Goal: Transaction & Acquisition: Obtain resource

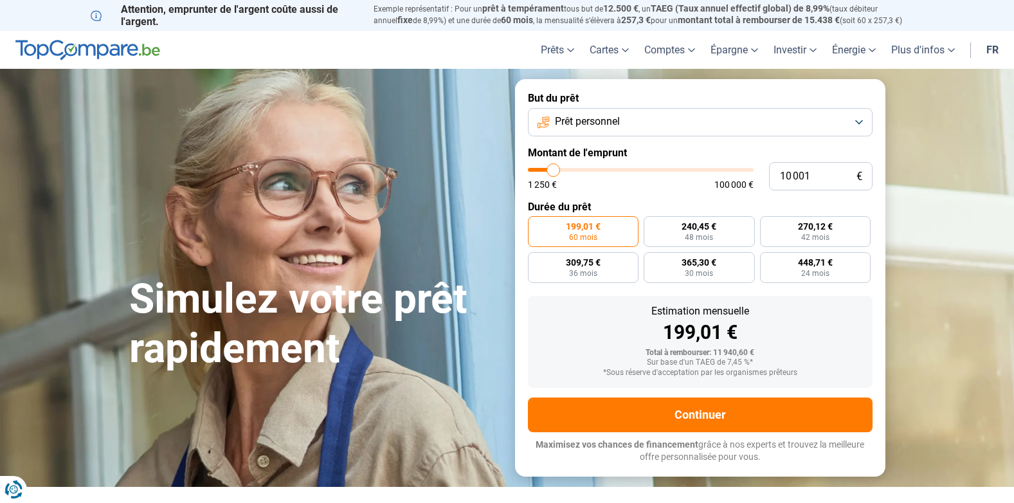
click at [625, 120] on button "Prêt personnel" at bounding box center [700, 122] width 345 height 28
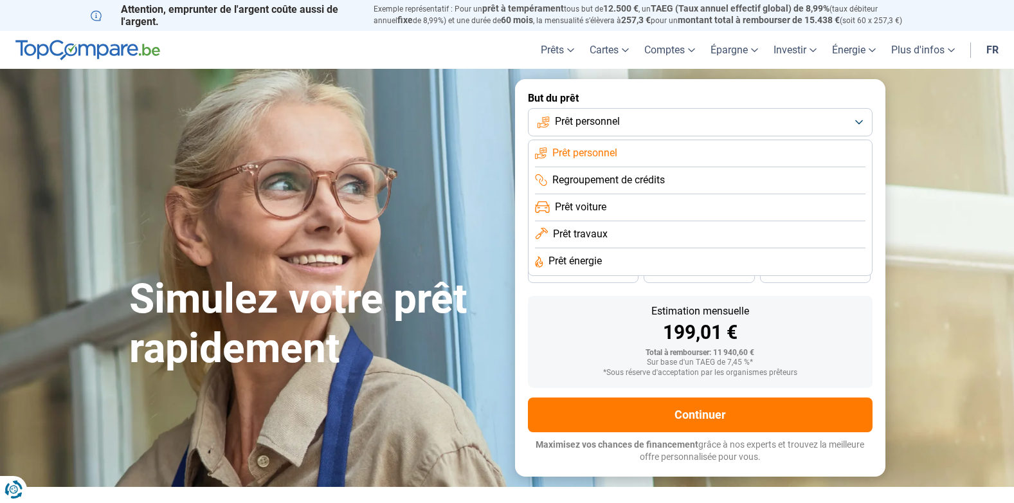
click at [583, 206] on span "Prêt voiture" at bounding box center [580, 207] width 51 height 14
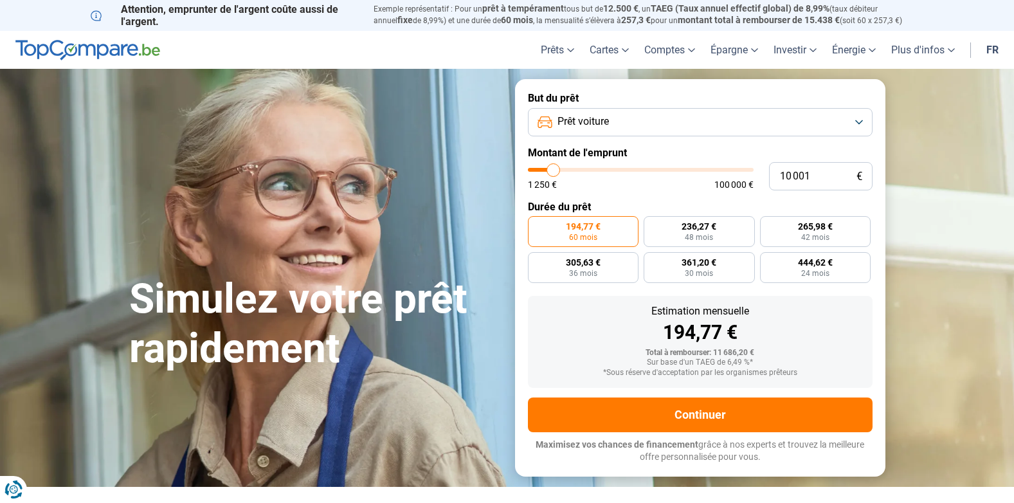
type input "11 250"
type input "11250"
type input "12 000"
type input "12000"
type input "13 000"
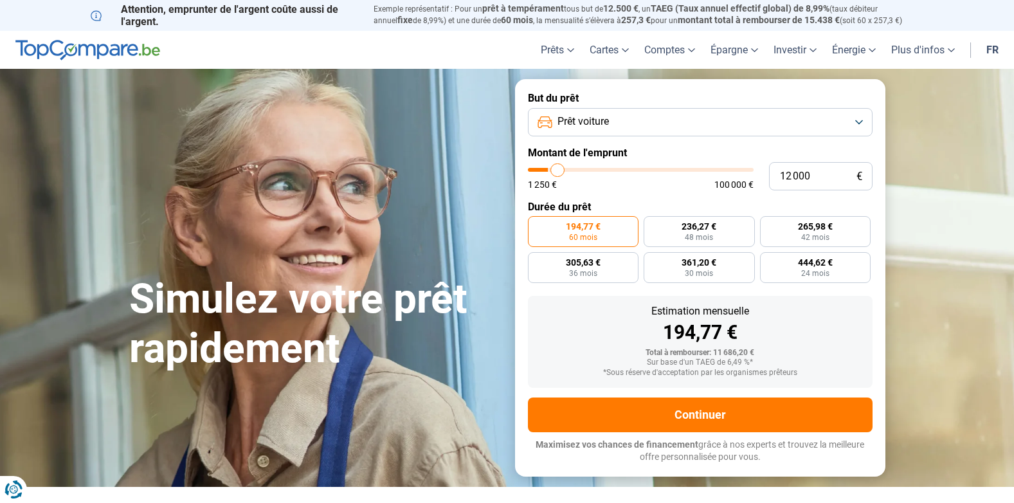
type input "13000"
type input "13 250"
type input "13250"
type input "14 250"
type input "14250"
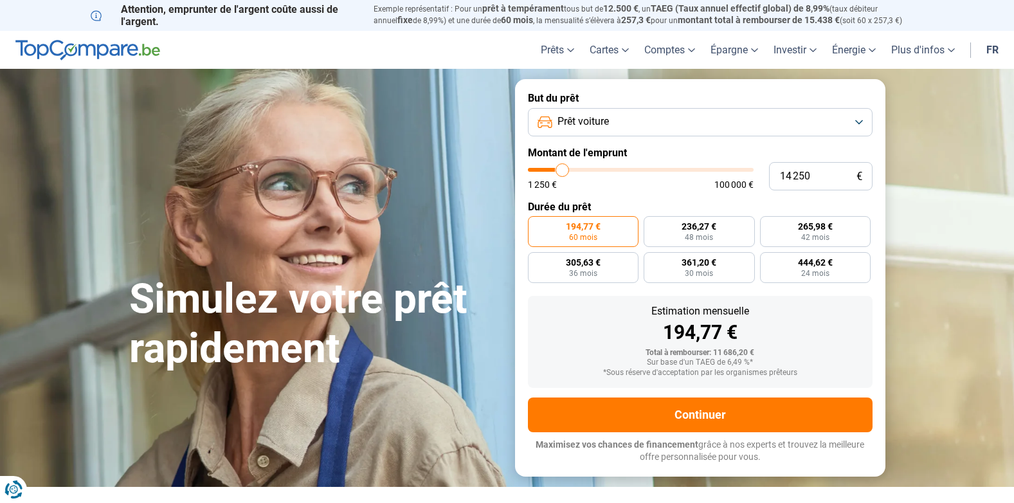
type input "14 500"
type input "14500"
type input "14 750"
type input "14750"
type input "15 000"
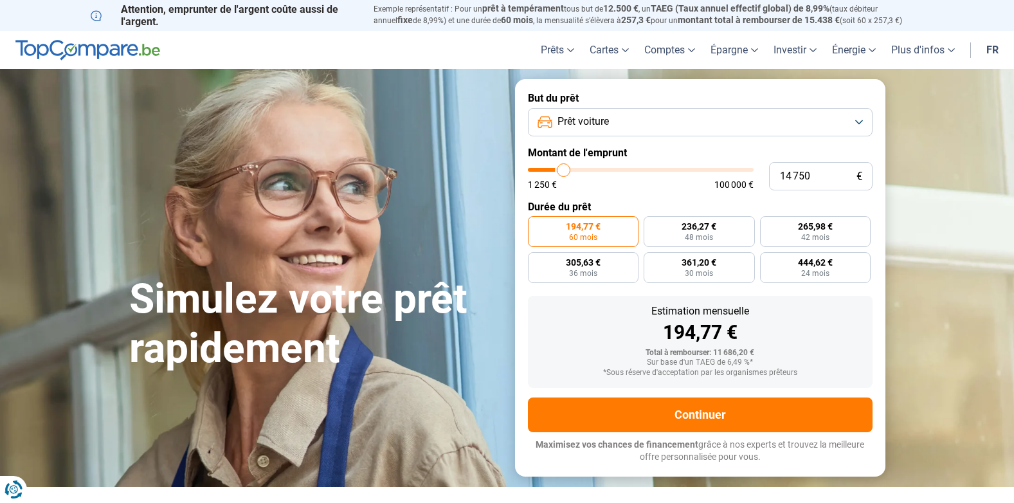
type input "15000"
type input "15 750"
type input "15750"
type input "16 000"
type input "16000"
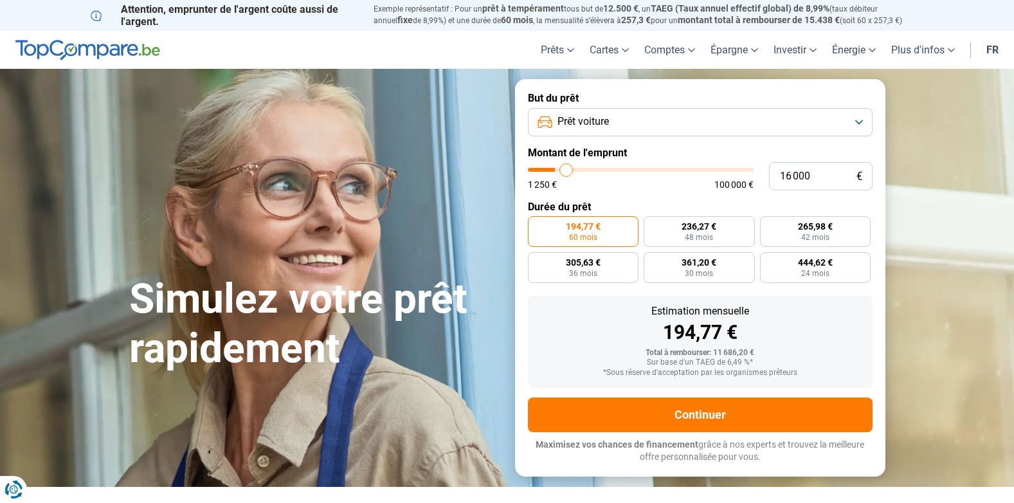
type input "16 250"
type input "16250"
type input "16 500"
type input "16500"
type input "17 250"
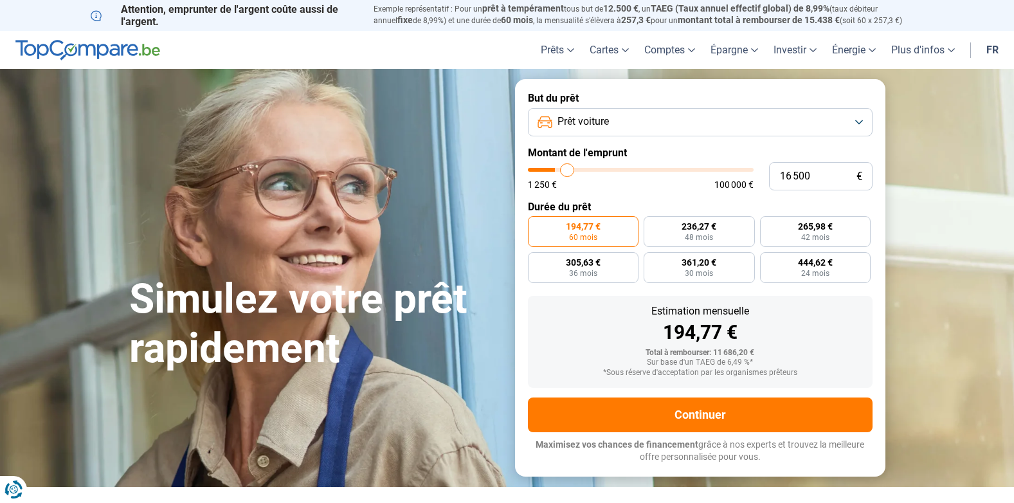
type input "17250"
type input "17 500"
type input "17500"
type input "17 750"
type input "17750"
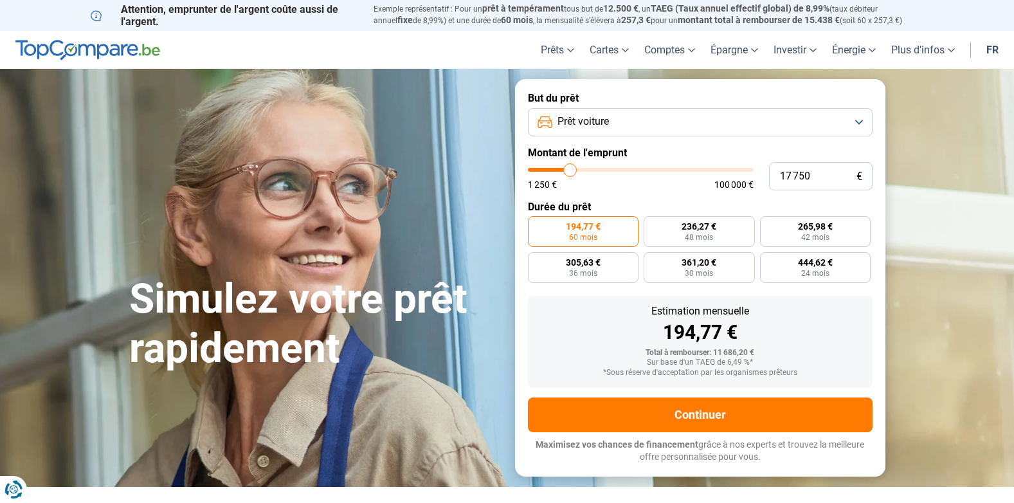
type input "18 000"
type input "18000"
type input "18 750"
type input "18750"
type input "19 000"
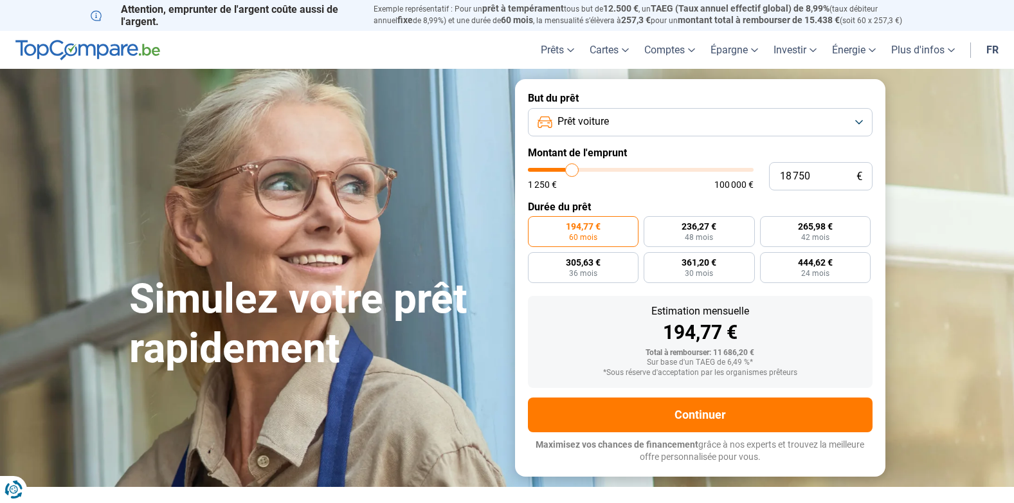
type input "19000"
type input "19 250"
type input "19250"
type input "20 000"
type input "20000"
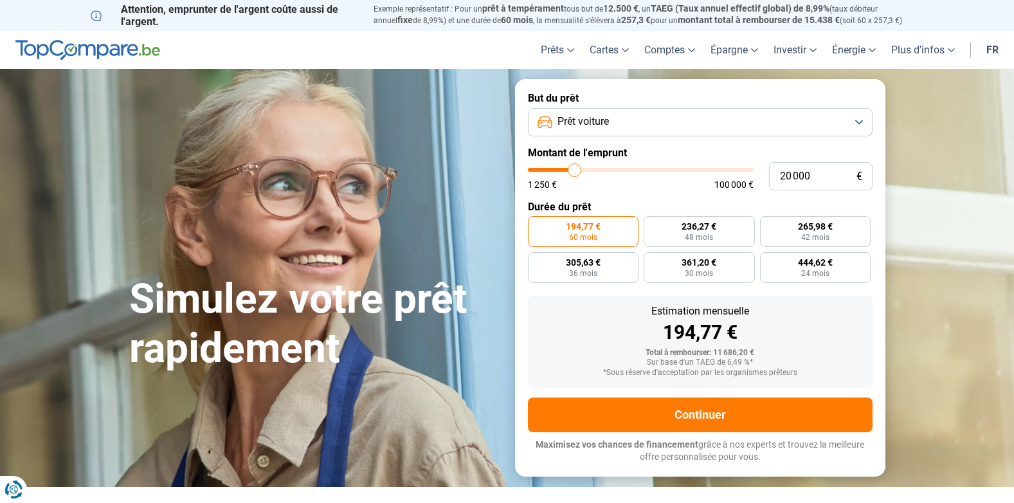
type input "19 750"
type input "19750"
type input "19 250"
type input "19250"
type input "19 000"
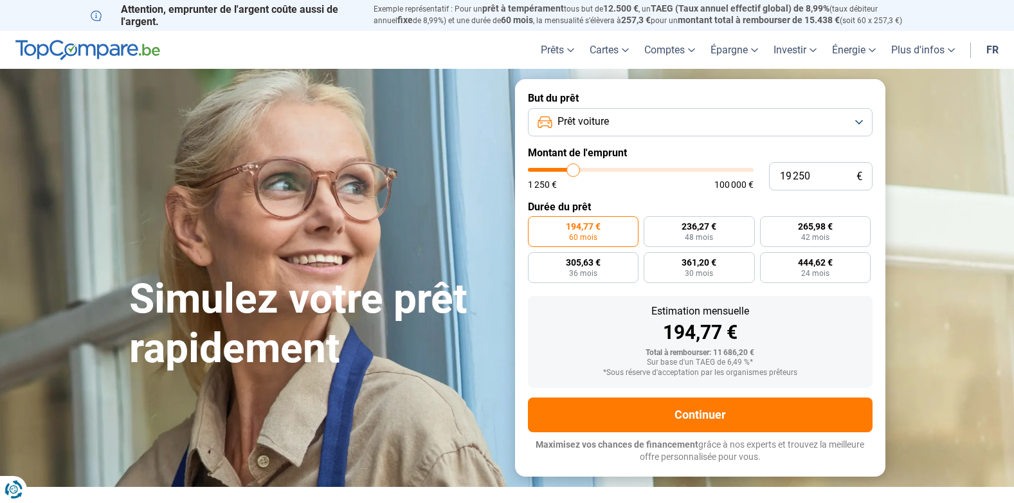
type input "19000"
type input "18 500"
drag, startPoint x: 556, startPoint y: 167, endPoint x: 572, endPoint y: 169, distance: 16.2
type input "18500"
click at [572, 169] on input "range" at bounding box center [641, 170] width 226 height 4
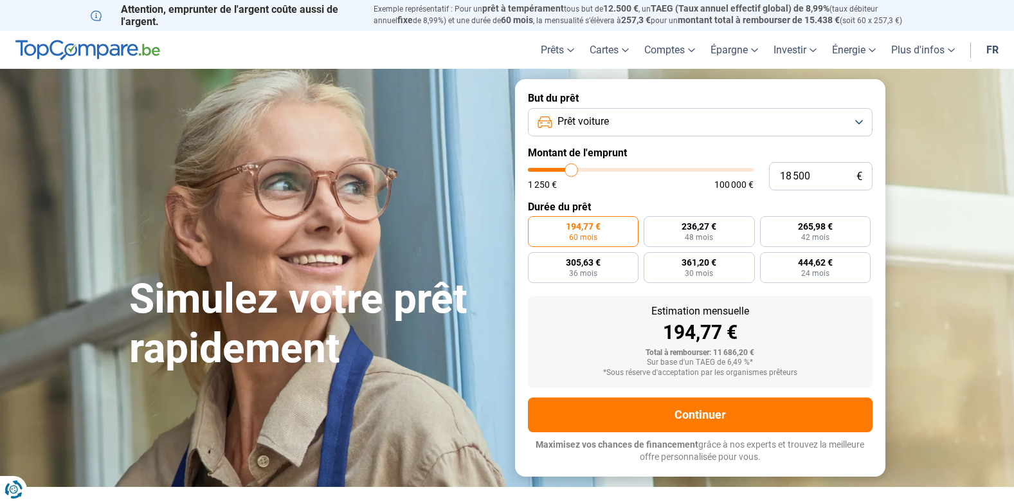
radio input "false"
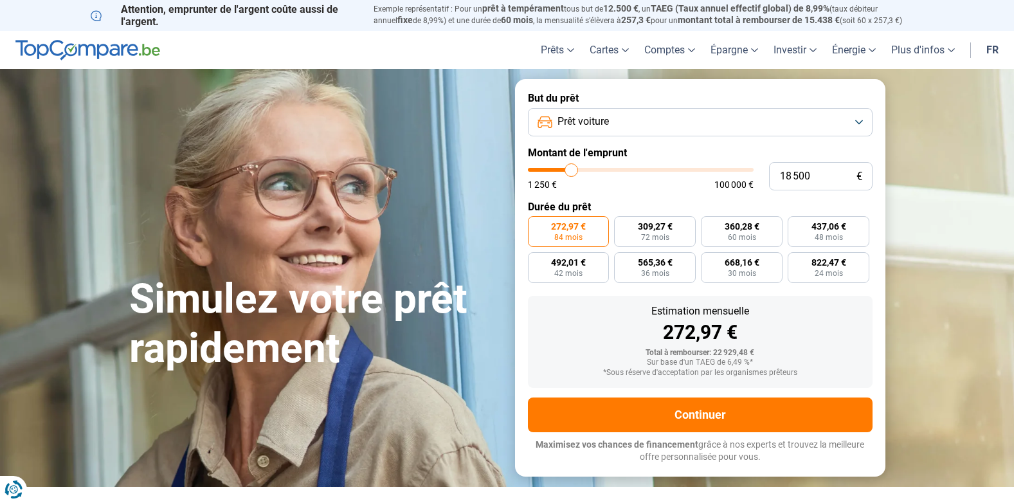
type input "19 250"
type input "19250"
type input "18 750"
type input "18750"
type input "18 500"
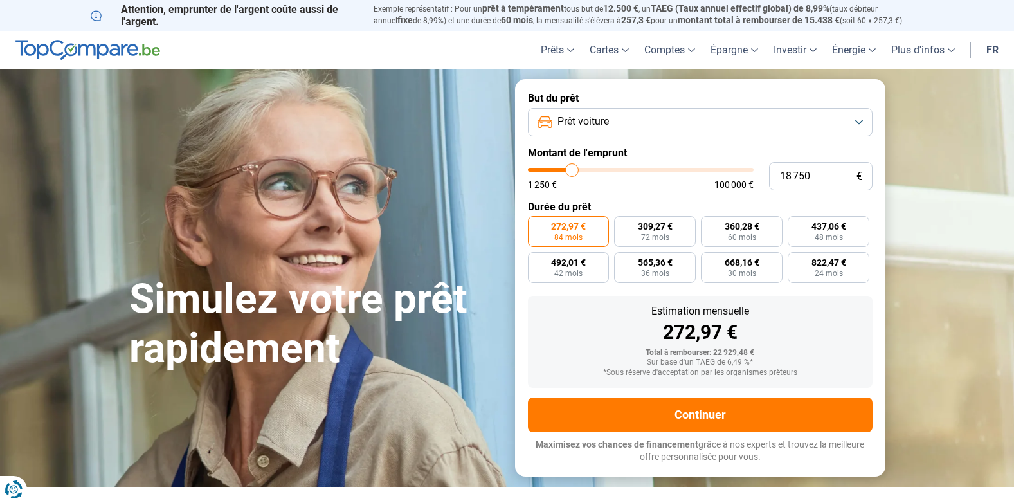
type input "18500"
type input "17 750"
type input "17750"
type input "17 500"
type input "17500"
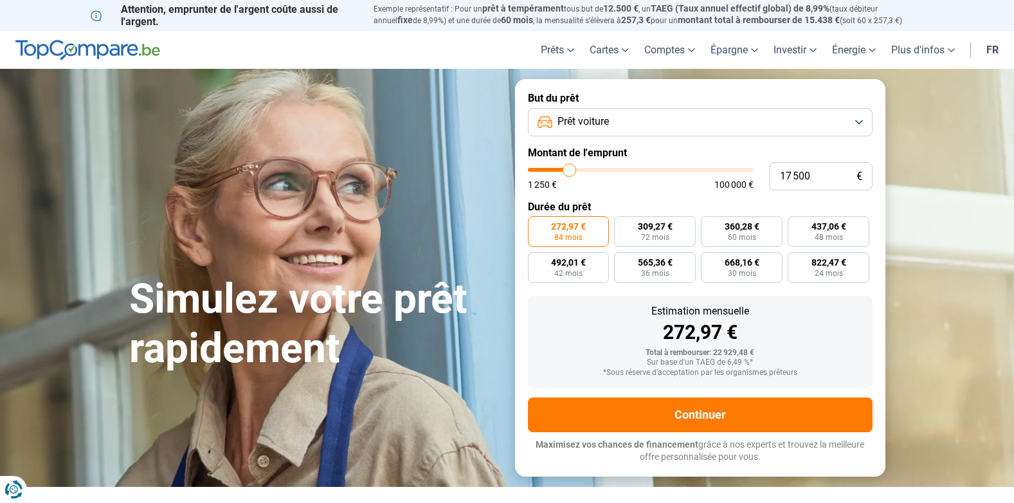
type input "17 250"
type input "17250"
type input "16 250"
drag, startPoint x: 574, startPoint y: 171, endPoint x: 567, endPoint y: 173, distance: 6.7
type input "16250"
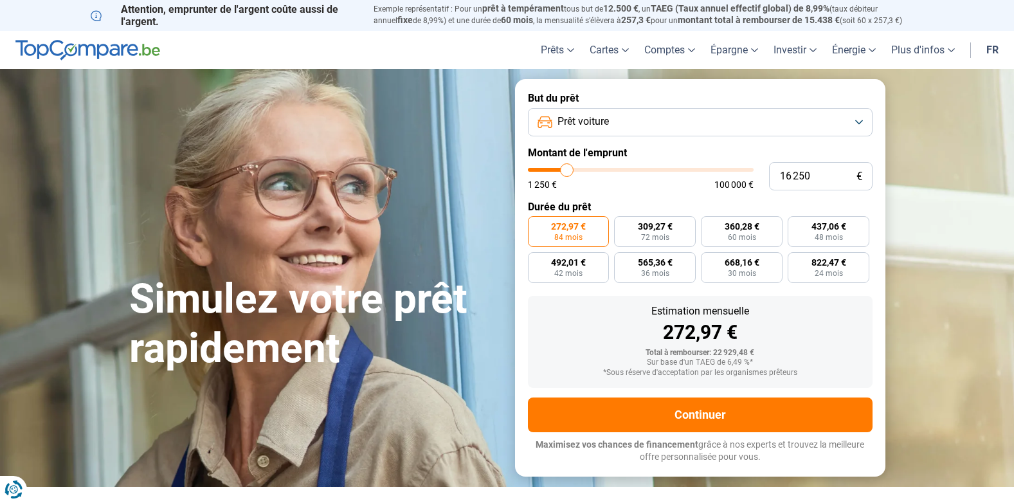
click at [567, 172] on input "range" at bounding box center [641, 170] width 226 height 4
click at [566, 169] on input "range" at bounding box center [641, 170] width 226 height 4
type input "18 500"
type input "18500"
type input "18 750"
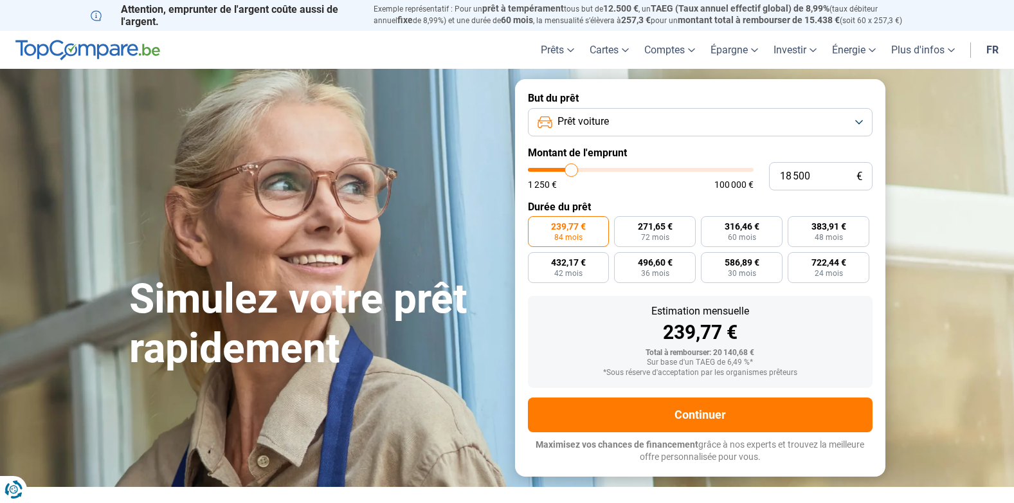
type input "18750"
type input "19 000"
type input "19000"
type input "19 750"
type input "19750"
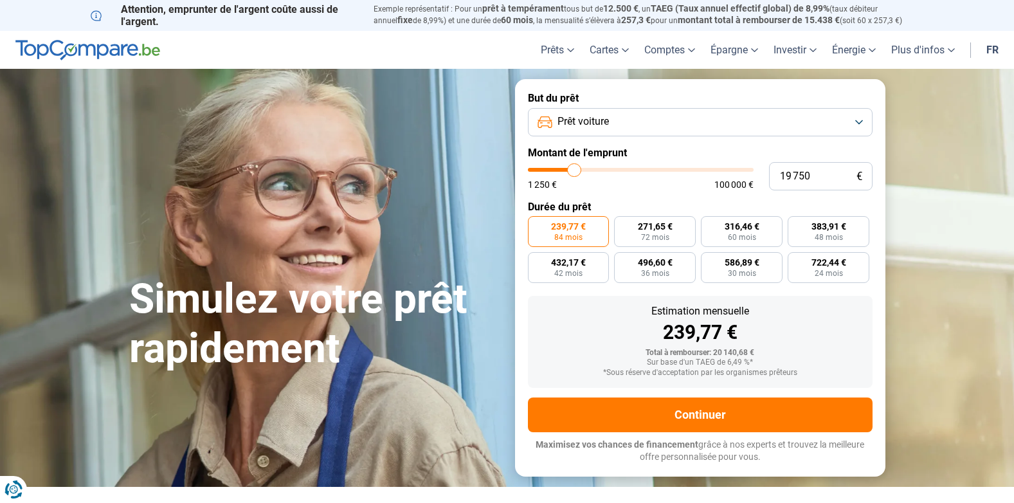
type input "20 000"
type input "20000"
type input "20 250"
type input "20250"
type input "20 000"
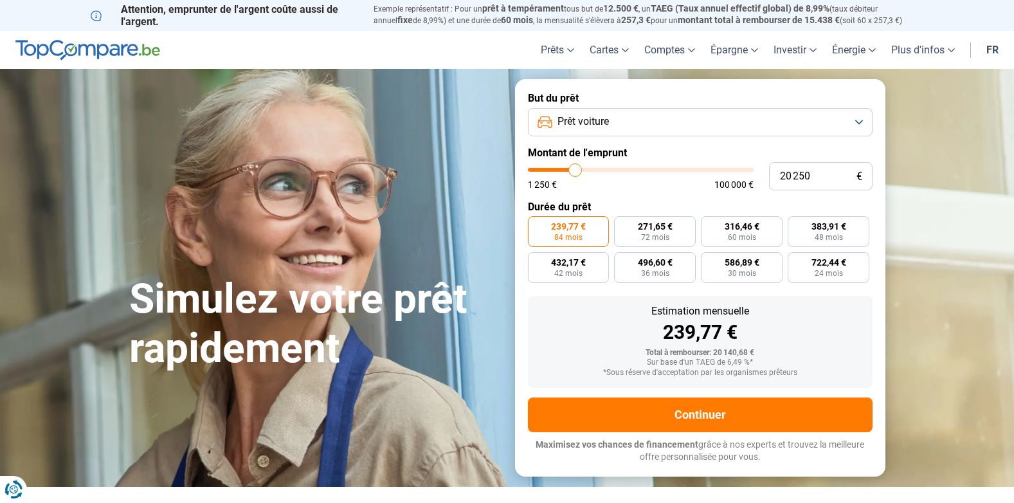
type input "20000"
type input "19 750"
type input "19750"
click at [574, 172] on input "range" at bounding box center [641, 170] width 226 height 4
type input "19 000"
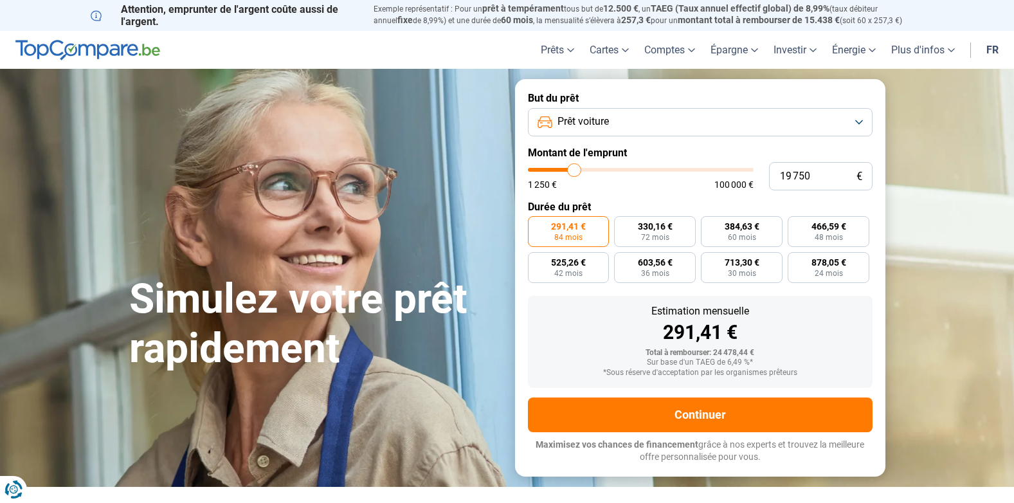
type input "19000"
type input "18 750"
type input "18750"
type input "18 500"
type input "18500"
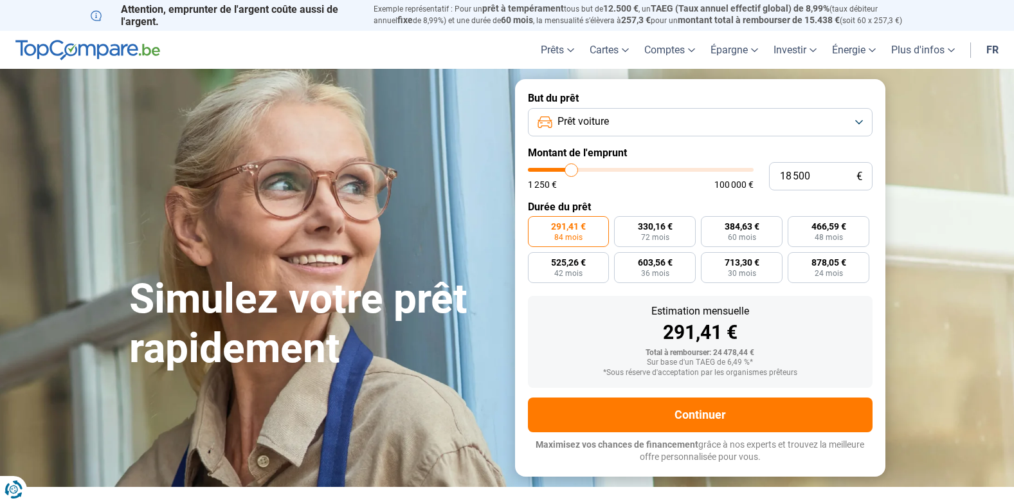
click at [572, 172] on input "range" at bounding box center [641, 170] width 226 height 4
click at [726, 223] on span "360,28 €" at bounding box center [742, 226] width 35 height 9
click at [709, 223] on input "360,28 € 60 mois" at bounding box center [705, 220] width 8 height 8
radio input "true"
drag, startPoint x: 803, startPoint y: 181, endPoint x: 754, endPoint y: 181, distance: 49.5
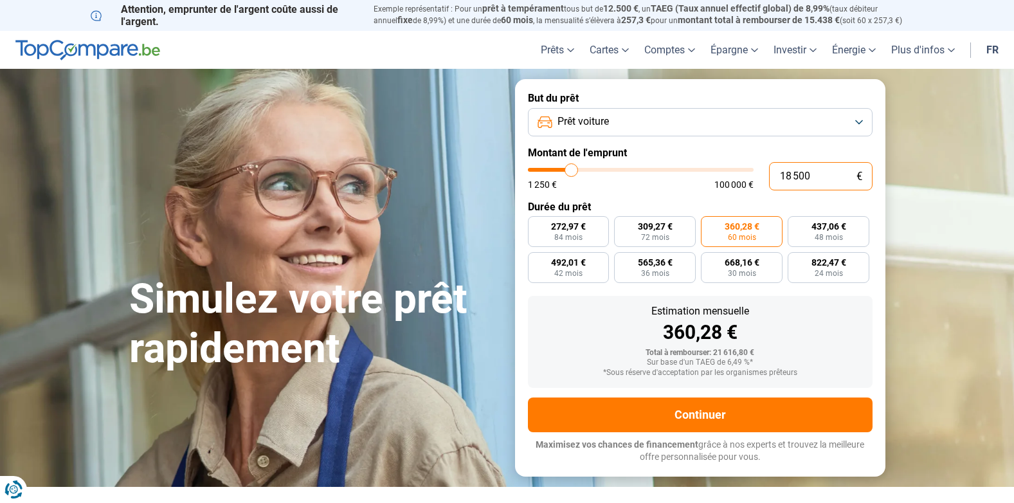
click at [754, 181] on div "18 500 € 1 250 € 100 000 €" at bounding box center [700, 176] width 345 height 28
type input "1"
type input "1250"
type input "17"
type input "1250"
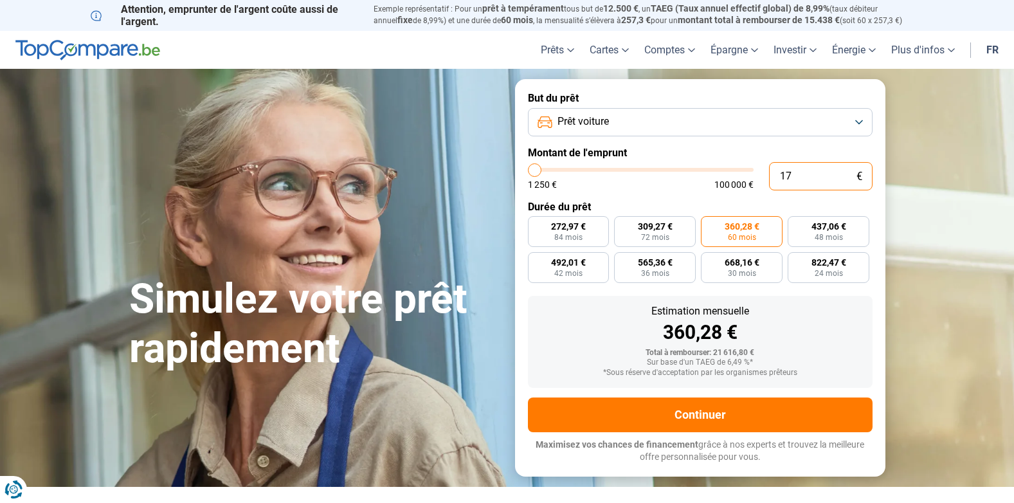
type input "170"
type input "1250"
type input "1 700"
type input "1750"
type input "17 000"
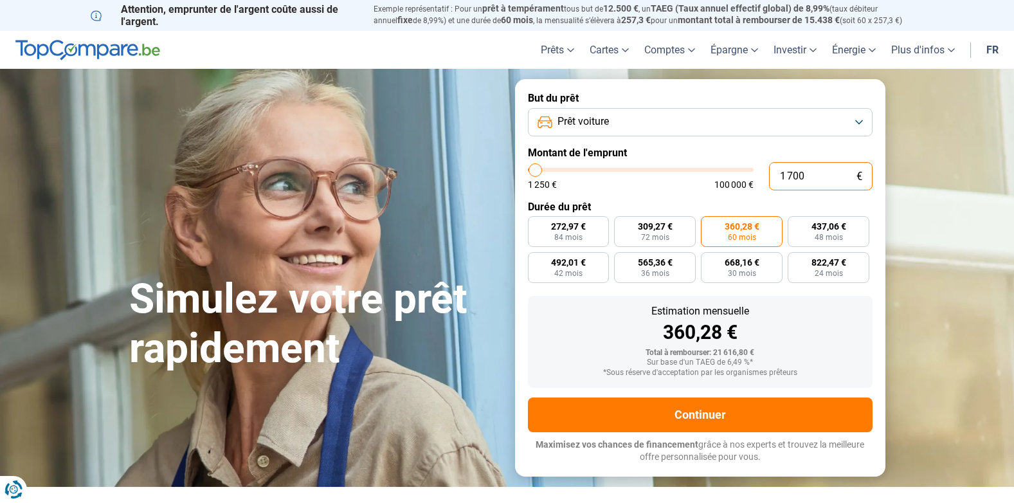
type input "17000"
radio input "false"
radio input "true"
type input "17 000"
click at [759, 229] on span "331,07 €" at bounding box center [742, 226] width 35 height 9
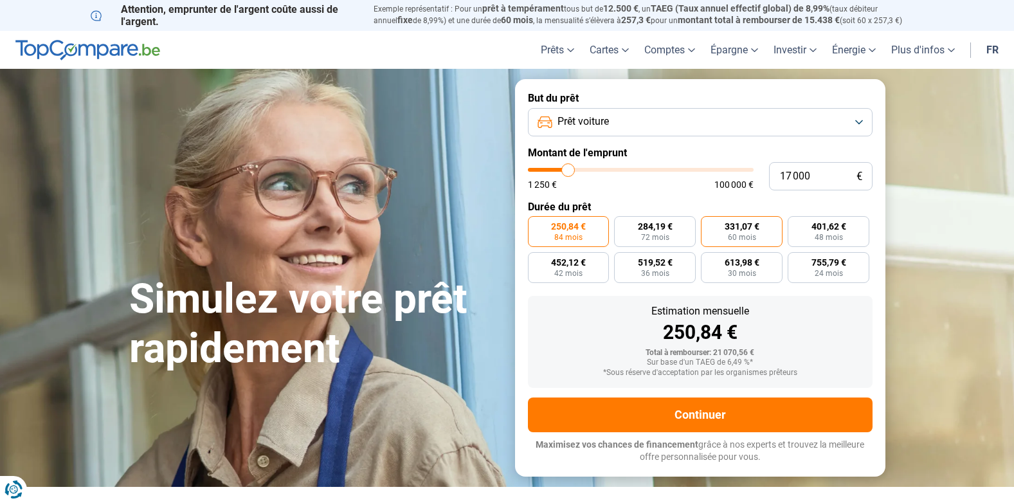
click at [709, 224] on input "331,07 € 60 mois" at bounding box center [705, 220] width 8 height 8
radio input "true"
